Goal: Task Accomplishment & Management: Use online tool/utility

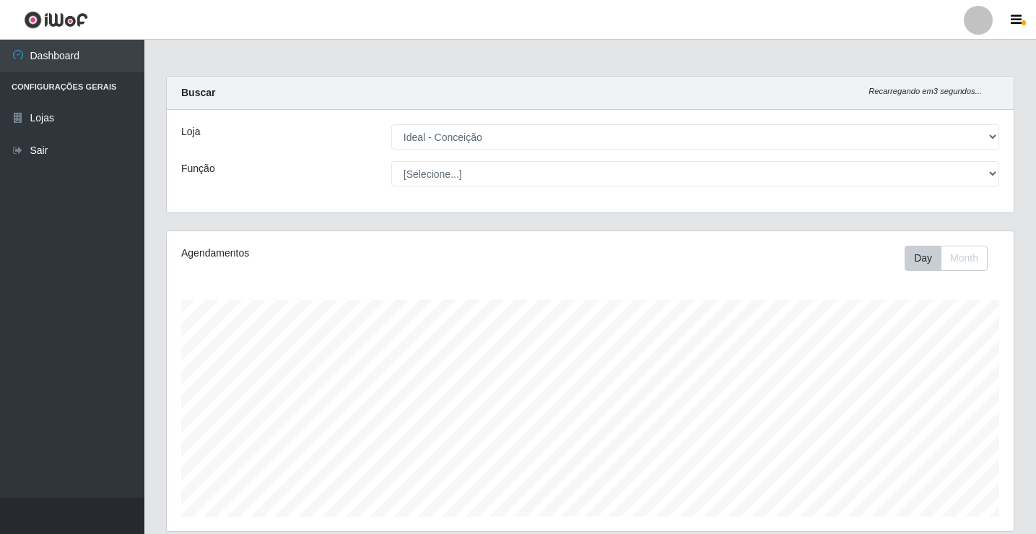
select select "231"
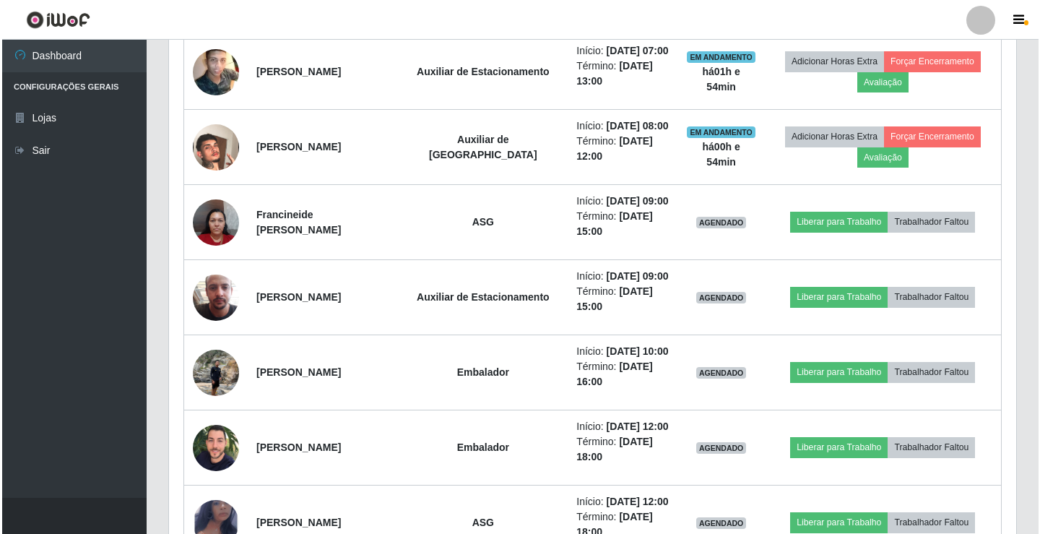
scroll to position [300, 847]
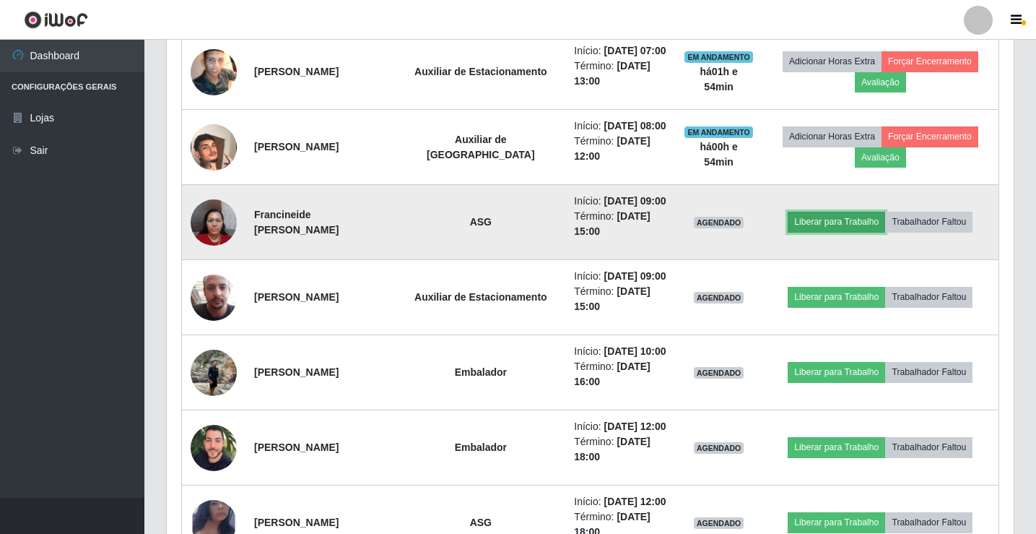
click at [856, 218] on button "Liberar para Trabalho" at bounding box center [836, 222] width 97 height 20
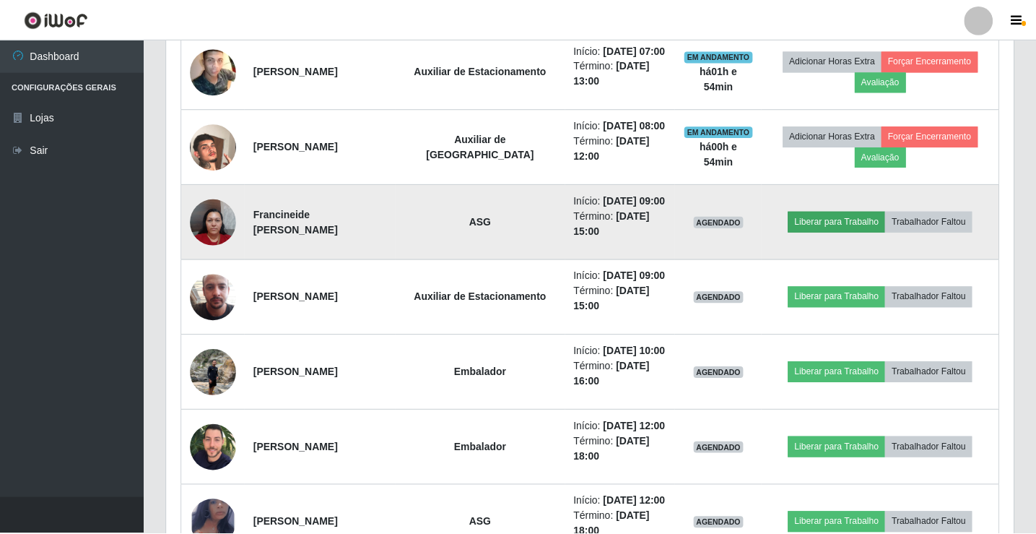
scroll to position [300, 840]
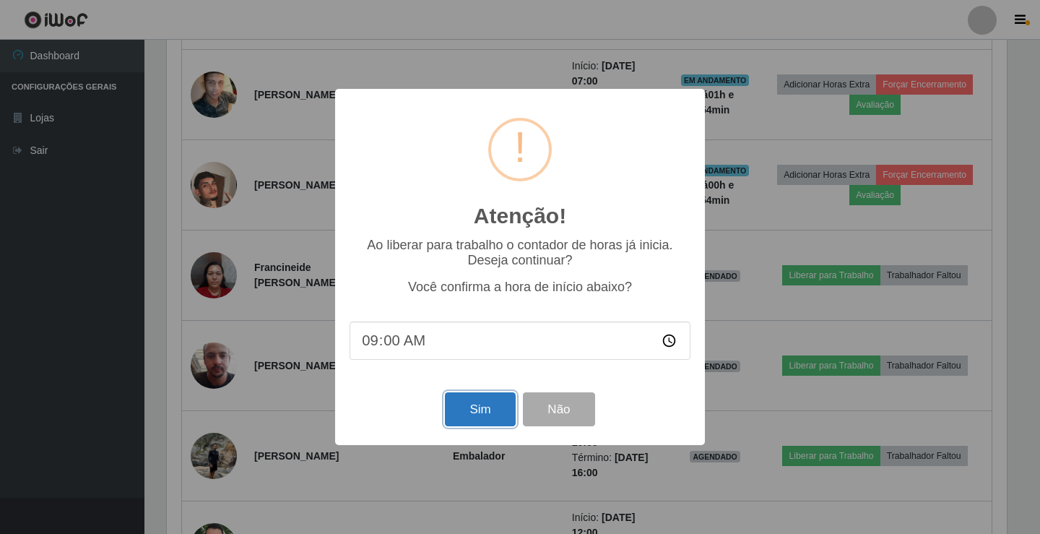
click at [451, 409] on button "Sim" at bounding box center [480, 409] width 70 height 34
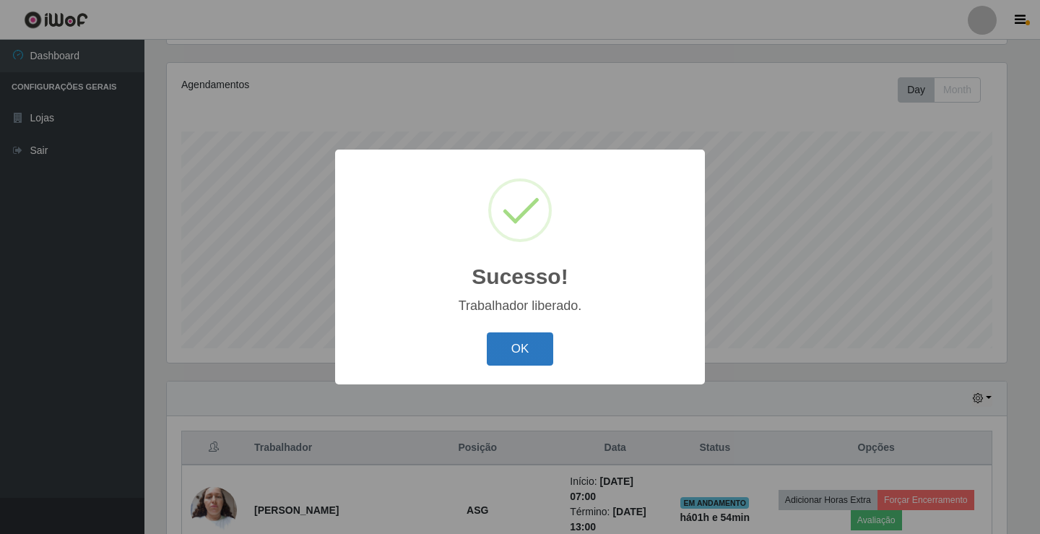
click at [500, 361] on button "OK" at bounding box center [520, 349] width 67 height 34
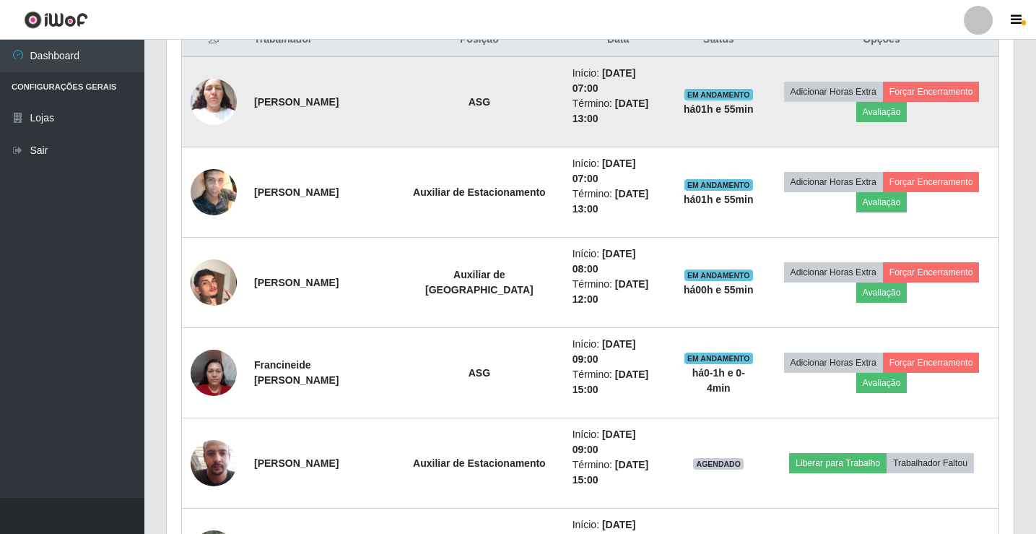
scroll to position [601, 0]
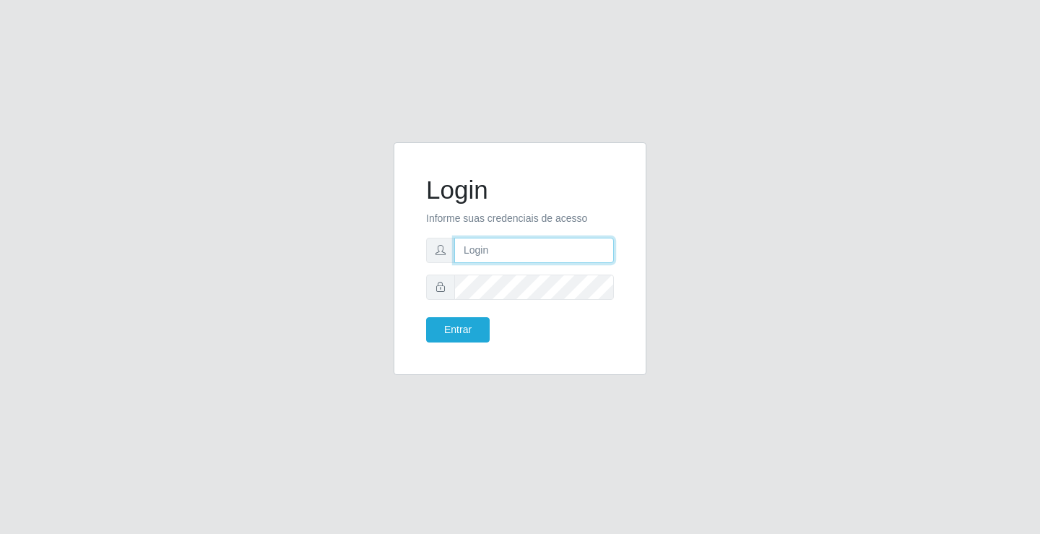
click at [471, 238] on input "text" at bounding box center [534, 250] width 160 height 25
type input "[PERSON_NAME]"
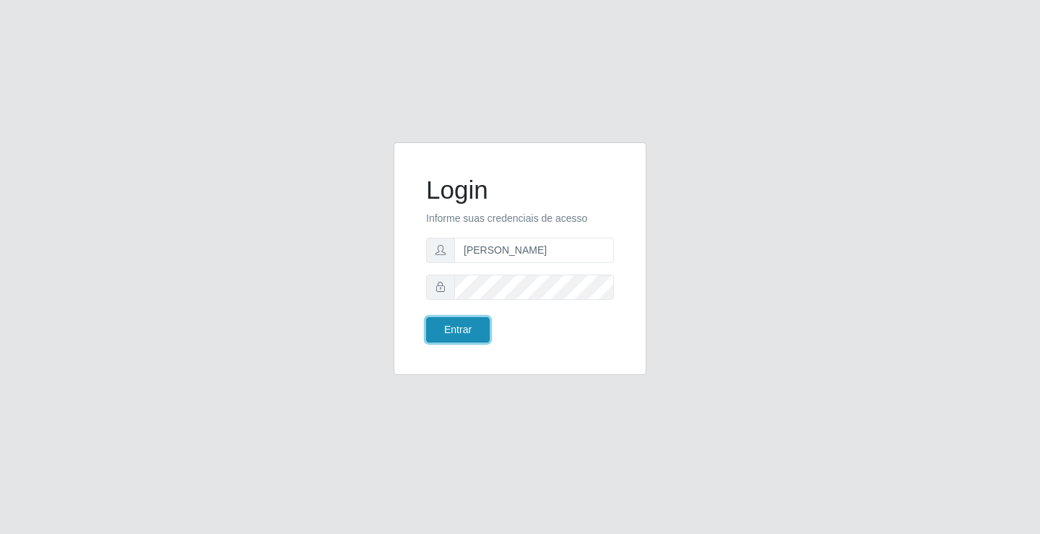
click at [470, 335] on button "Entrar" at bounding box center [458, 329] width 64 height 25
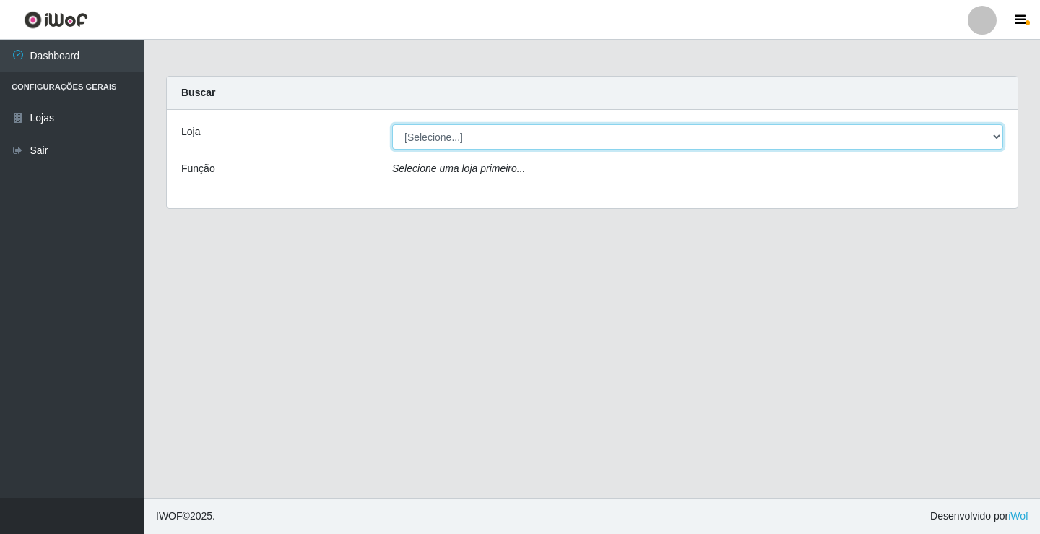
click at [464, 144] on select "[Selecione...] Ideal - Conceição" at bounding box center [697, 136] width 611 height 25
select select "231"
click at [392, 124] on select "[Selecione...] Ideal - Conceição" at bounding box center [697, 136] width 611 height 25
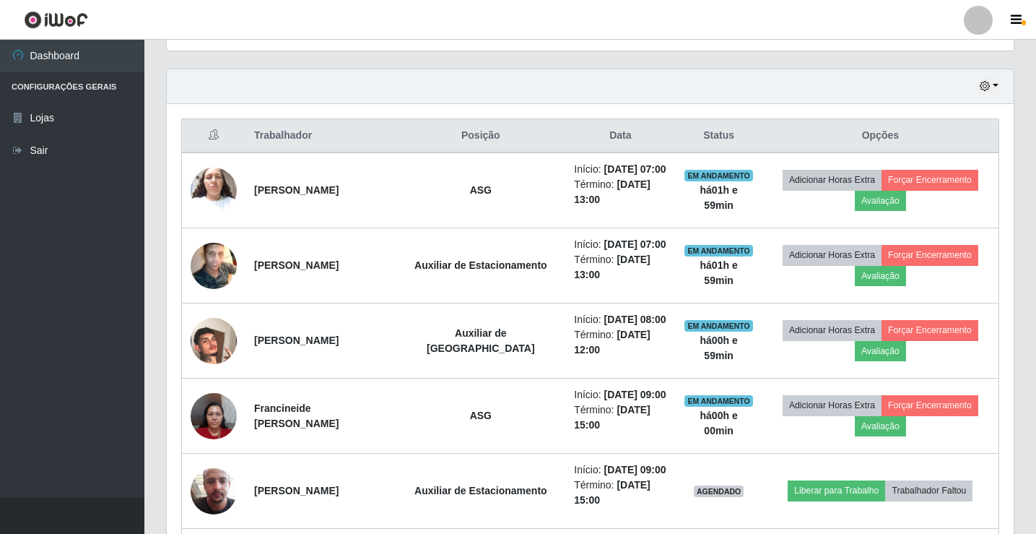
scroll to position [505, 0]
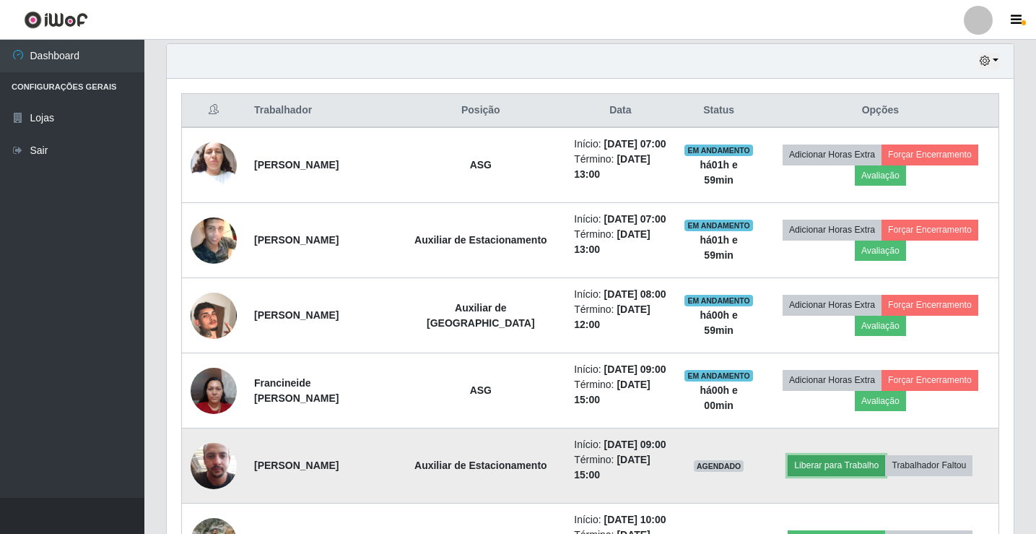
click at [805, 467] on button "Liberar para Trabalho" at bounding box center [836, 465] width 97 height 20
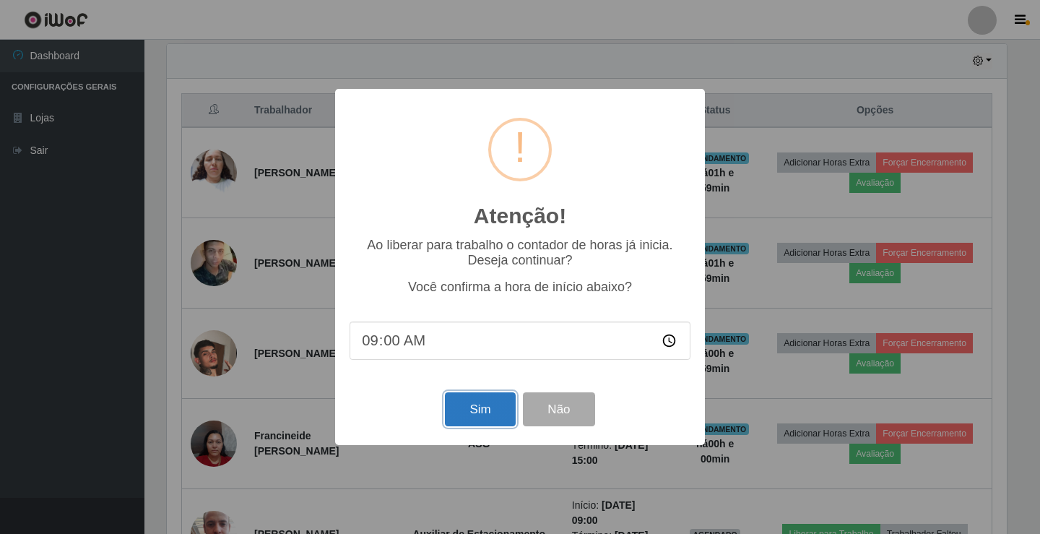
click at [503, 419] on button "Sim" at bounding box center [480, 409] width 70 height 34
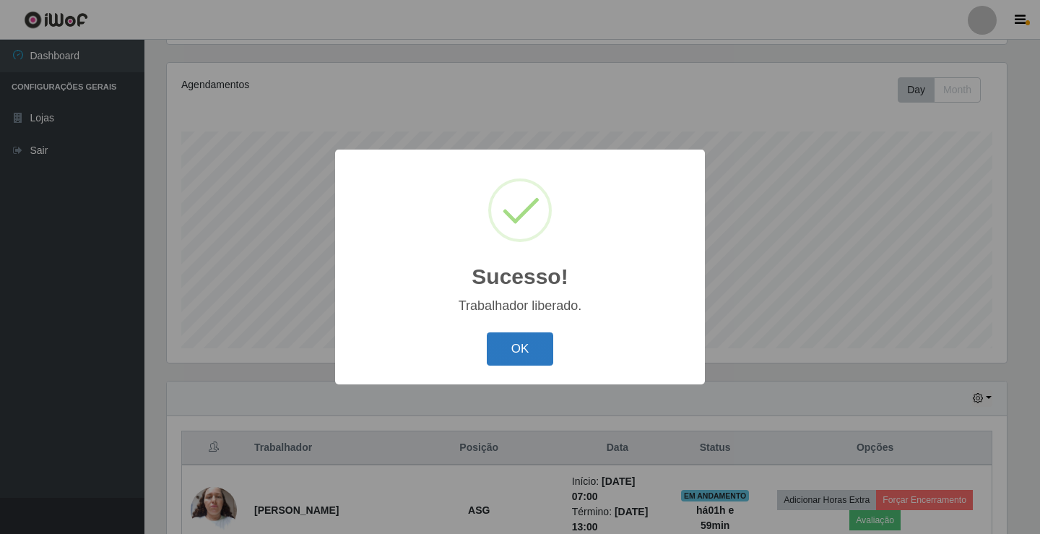
click at [491, 355] on button "OK" at bounding box center [520, 349] width 67 height 34
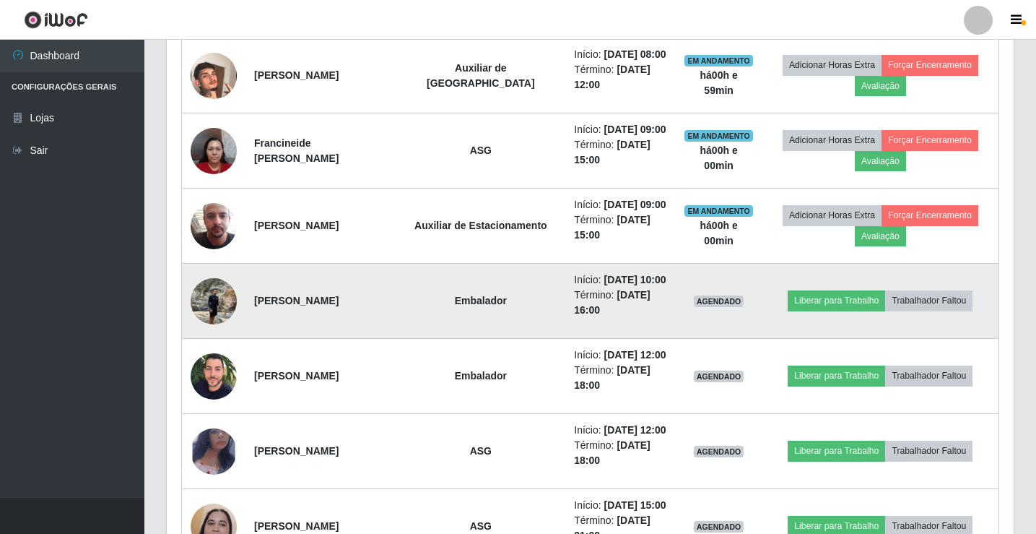
scroll to position [746, 0]
